Goal: Information Seeking & Learning: Learn about a topic

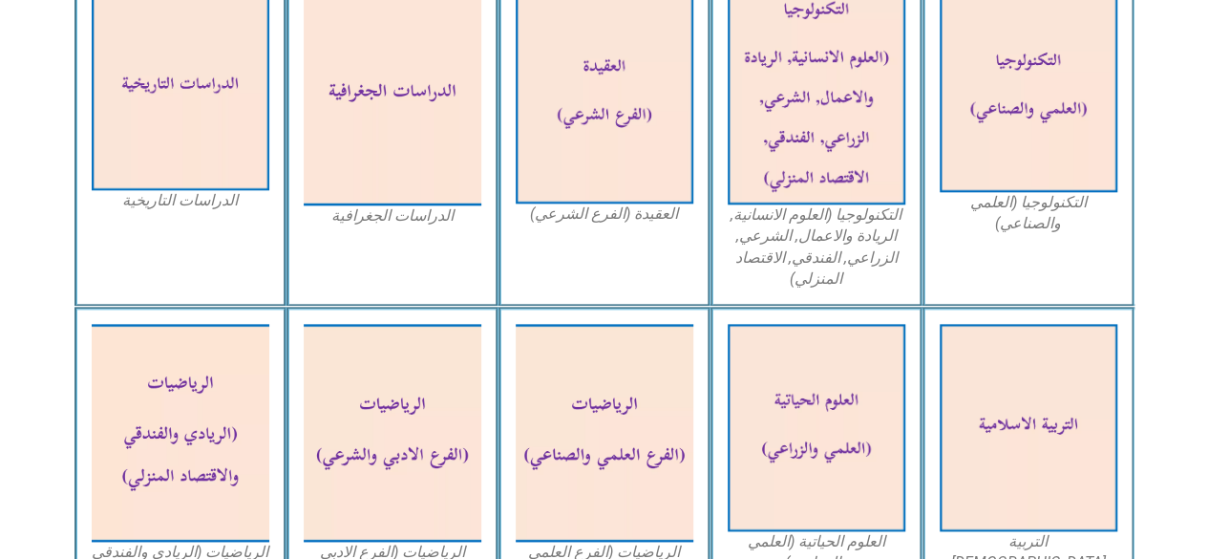
scroll to position [1005, 0]
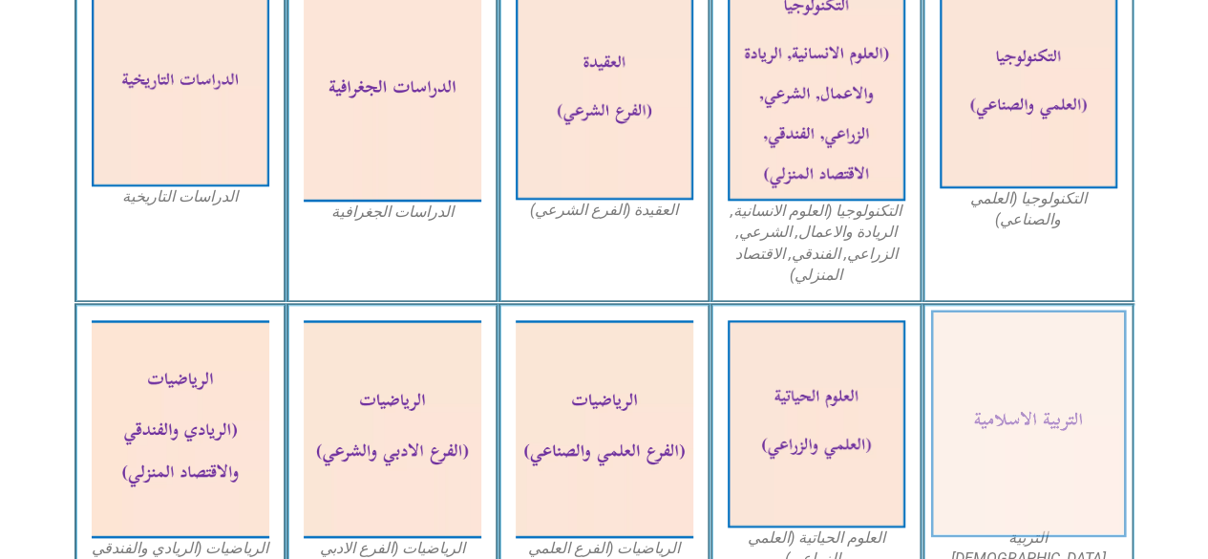
click at [1046, 404] on img at bounding box center [1028, 423] width 196 height 227
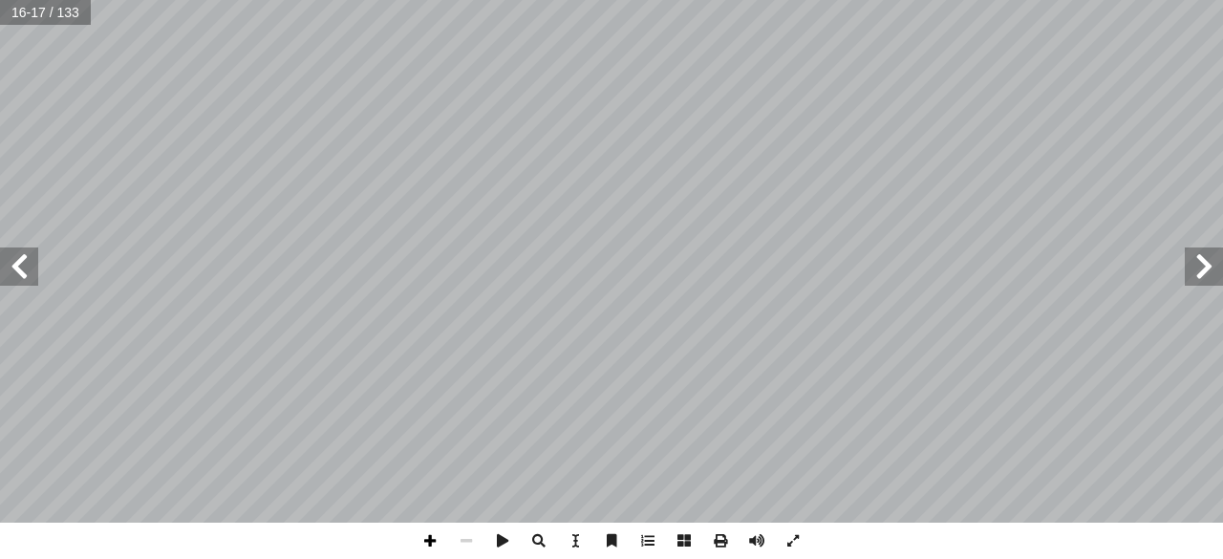
click at [436, 532] on span at bounding box center [430, 540] width 36 height 36
click at [107, 174] on html "الصفحة الرئيسية الصف الأول الصف الثاني الصف الثالث الصف الرابع الصف الخامس الصف…" at bounding box center [611, 87] width 1223 height 174
click at [432, 548] on span at bounding box center [430, 540] width 36 height 36
click at [304, 541] on div "1 ٠ هداف: أ ال� : ْ ن ٔ ني ا ُ م ّ يعل ُ رس ّ هذا الد . ِ ة َ حيح � الص ِ ة َ �…" at bounding box center [611, 279] width 1223 height 559
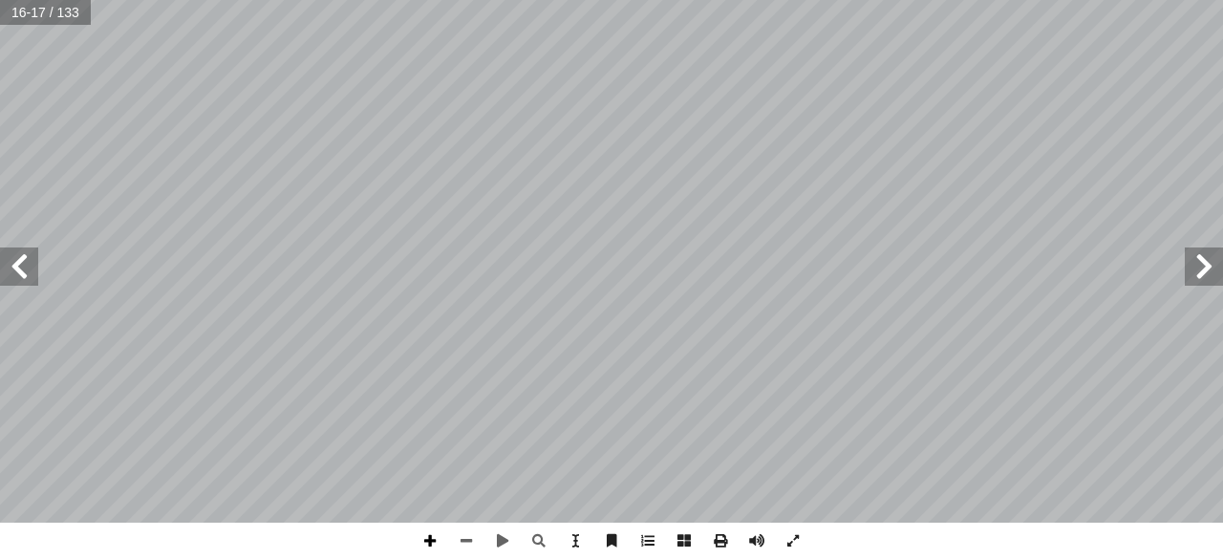
click at [429, 540] on span at bounding box center [430, 540] width 36 height 36
click at [469, 542] on span at bounding box center [466, 540] width 36 height 36
click at [439, 545] on span at bounding box center [430, 540] width 36 height 36
click at [791, 542] on span at bounding box center [793, 540] width 36 height 36
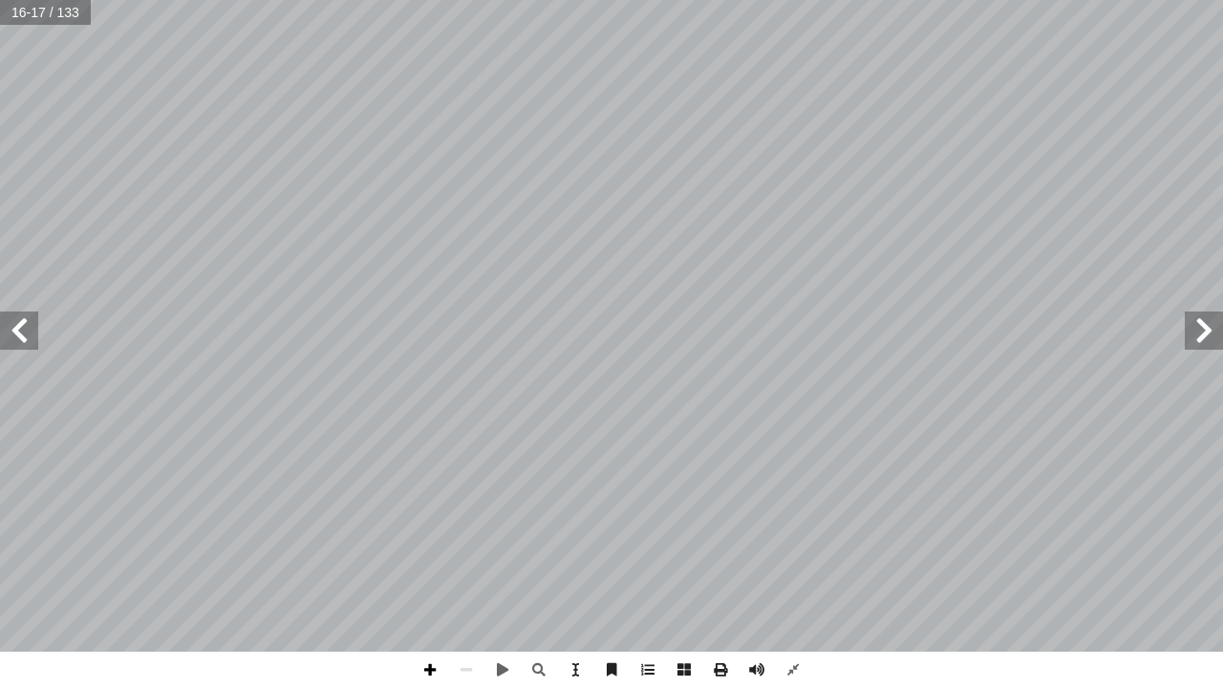
click at [430, 558] on span at bounding box center [430, 669] width 36 height 36
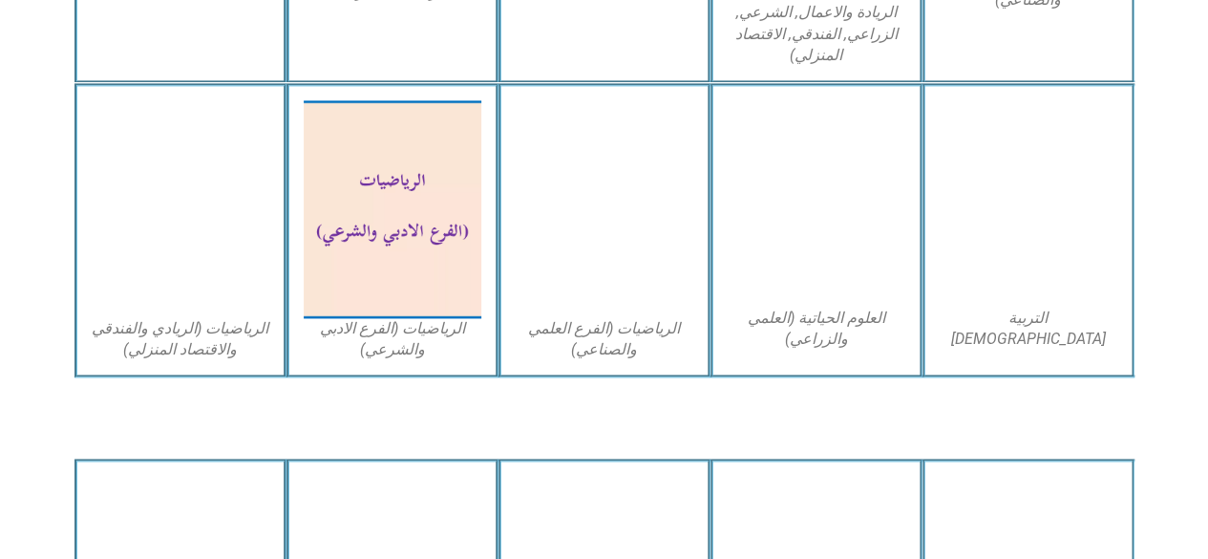
scroll to position [1214, 0]
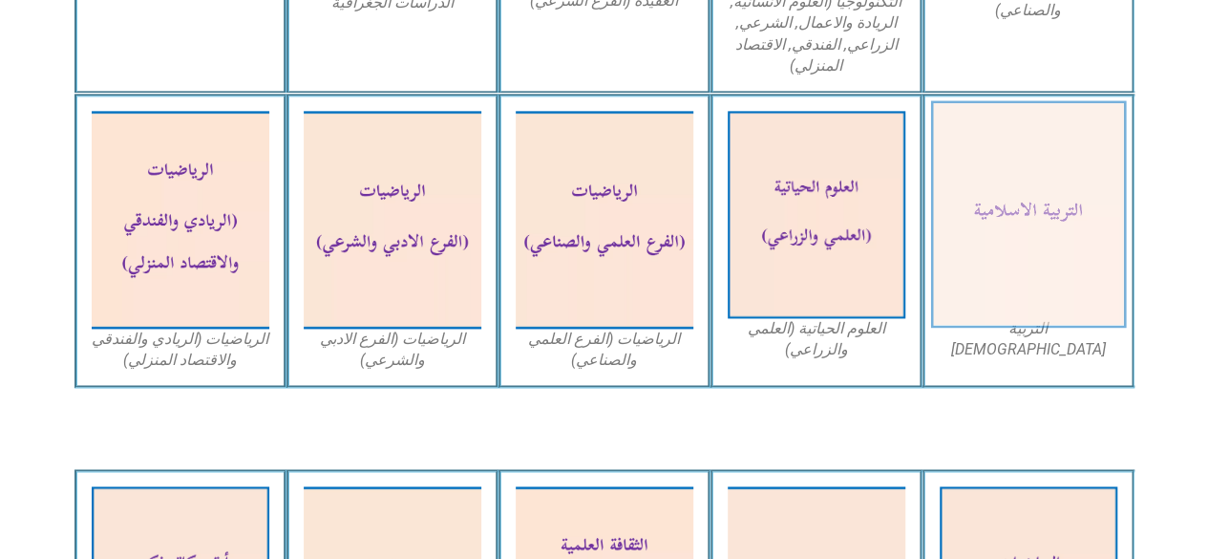
click at [1075, 223] on img at bounding box center [1028, 214] width 196 height 227
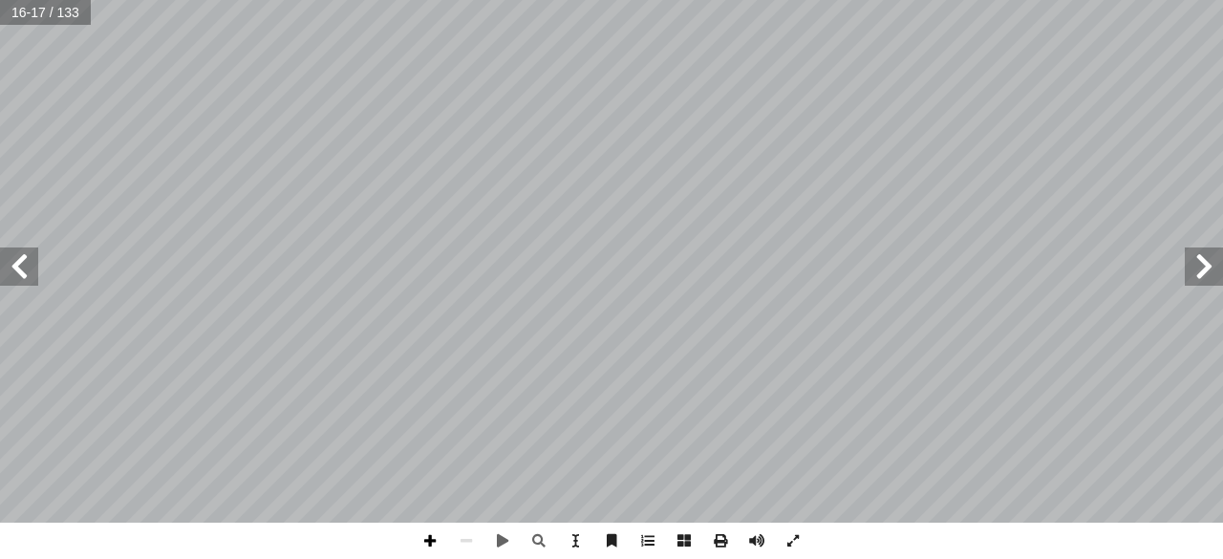
click at [431, 542] on span at bounding box center [430, 540] width 36 height 36
click at [430, 542] on span at bounding box center [430, 540] width 36 height 36
click at [427, 543] on span at bounding box center [430, 540] width 36 height 36
click at [790, 549] on span at bounding box center [793, 540] width 36 height 36
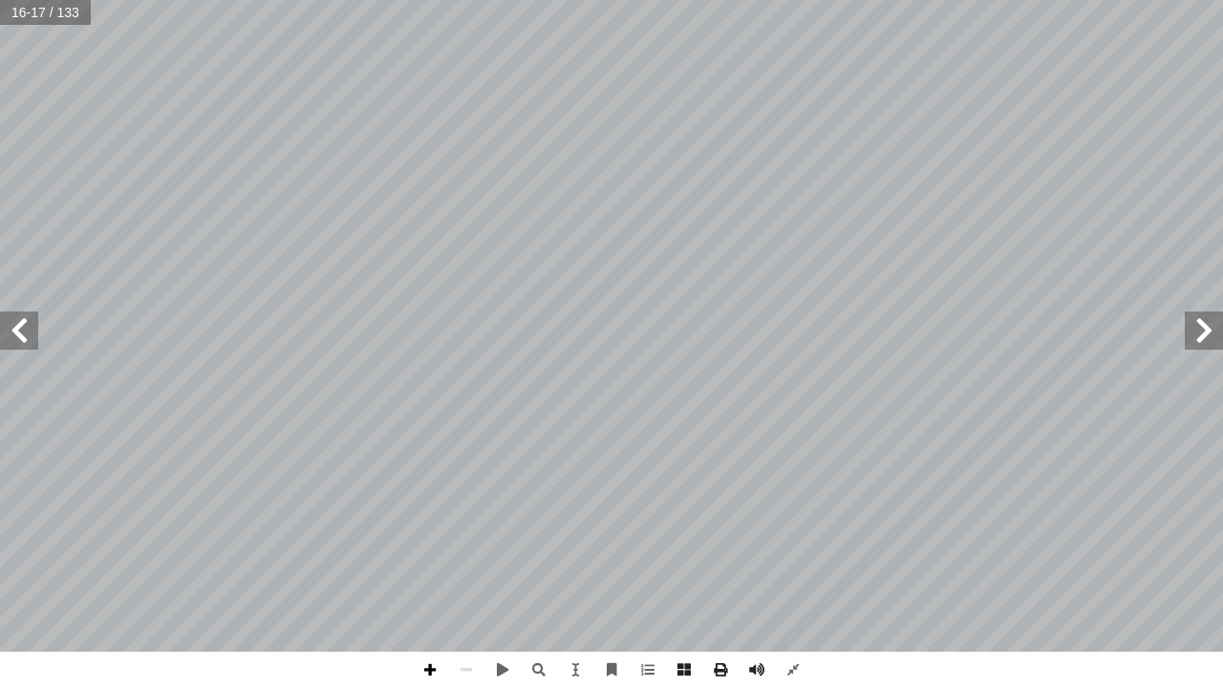
click at [424, 558] on span at bounding box center [430, 669] width 36 height 36
click at [25, 325] on span at bounding box center [19, 330] width 38 height 38
click at [30, 332] on span at bounding box center [19, 330] width 38 height 38
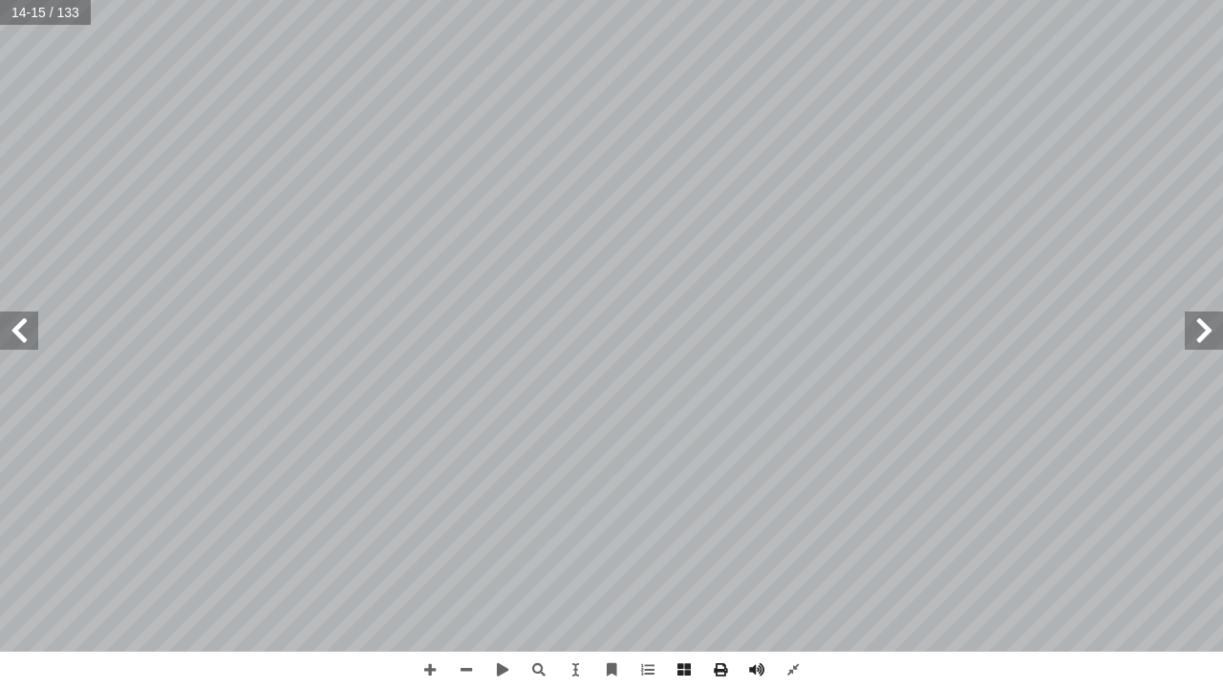
click at [30, 332] on span at bounding box center [19, 330] width 38 height 38
click at [11, 325] on span at bounding box center [19, 330] width 38 height 38
click at [5, 325] on span at bounding box center [19, 330] width 38 height 38
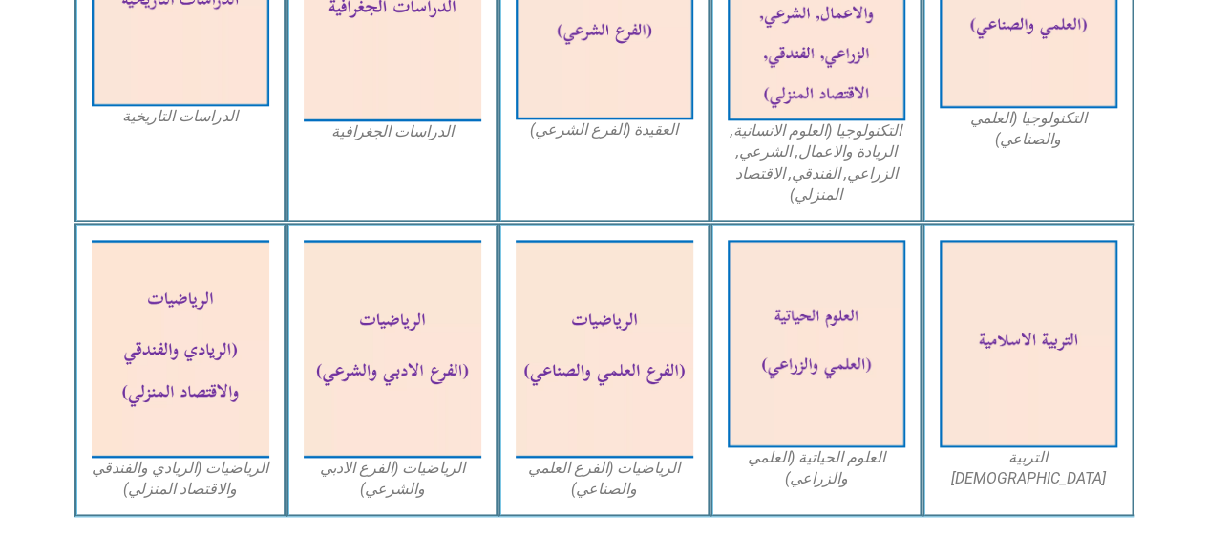
scroll to position [1122, 0]
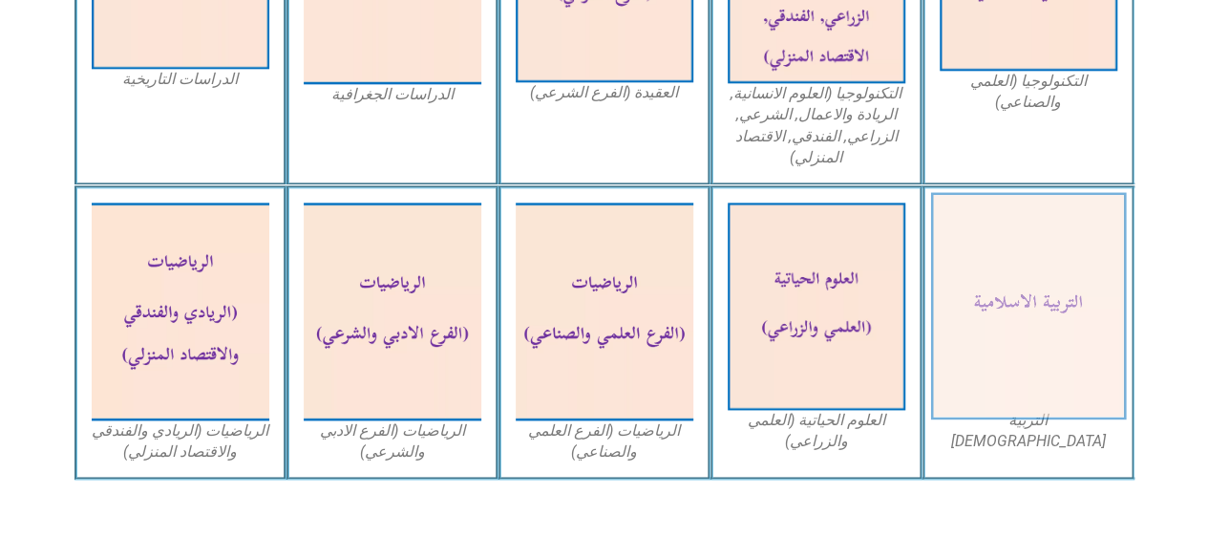
click at [1041, 286] on img at bounding box center [1028, 306] width 196 height 227
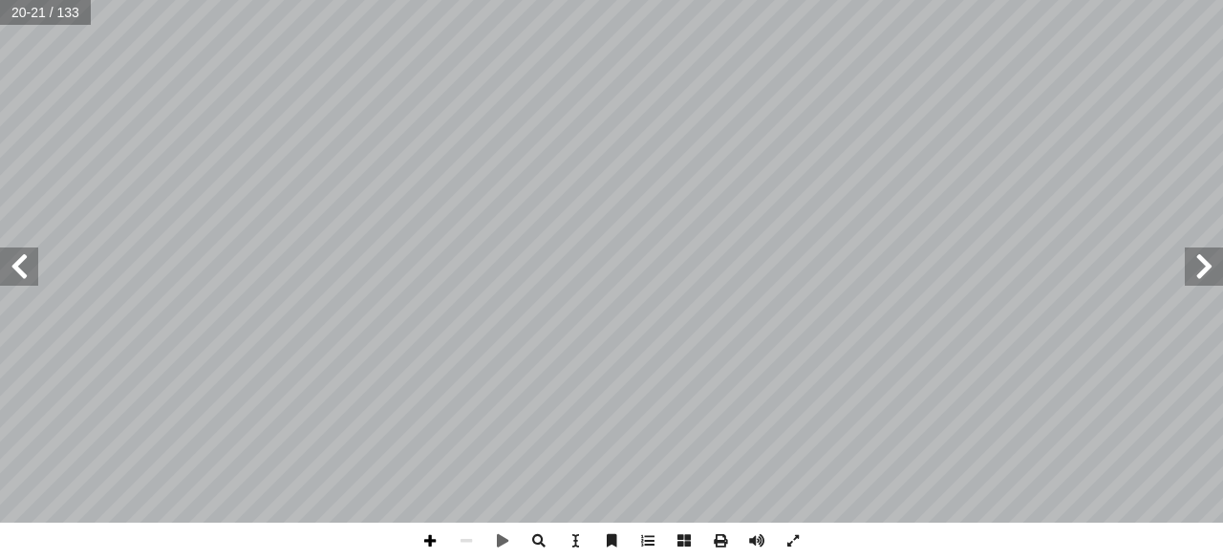
click at [434, 543] on span at bounding box center [430, 540] width 36 height 36
click at [24, 267] on span at bounding box center [19, 266] width 38 height 38
click at [19, 278] on span at bounding box center [19, 266] width 38 height 38
